Goal: Task Accomplishment & Management: Use online tool/utility

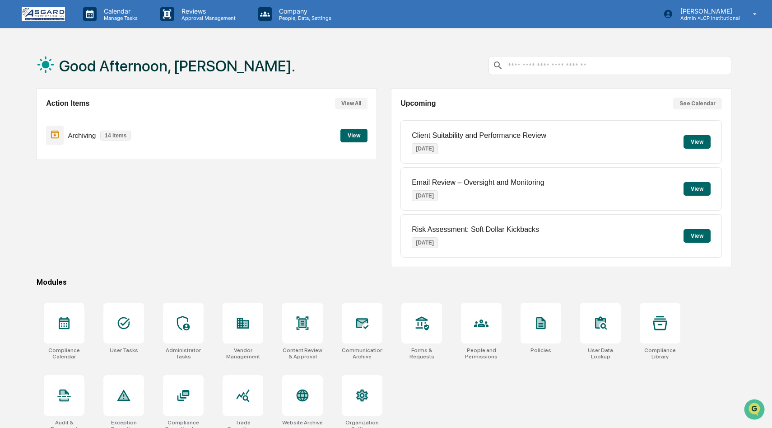
click at [353, 135] on button "View" at bounding box center [353, 136] width 27 height 14
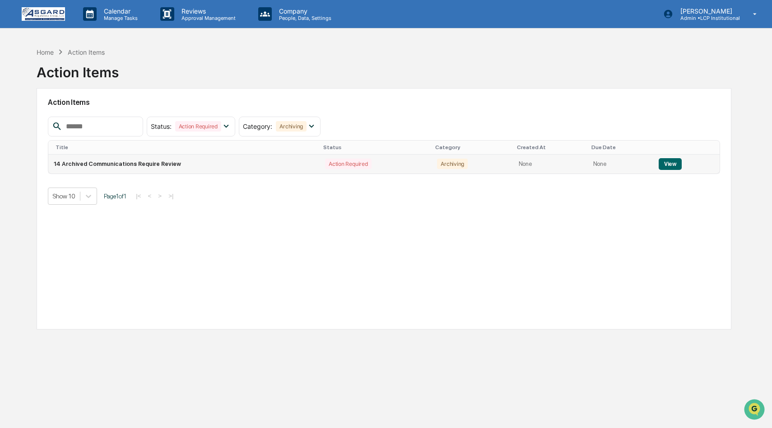
click at [671, 164] on button "View" at bounding box center [670, 164] width 23 height 12
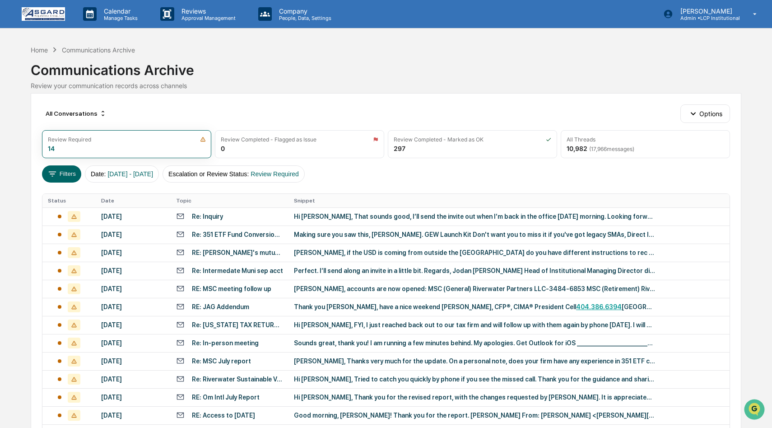
click at [435, 215] on div "Hi [PERSON_NAME], That sounds good, I’ll send the invite out when I’m back in t…" at bounding box center [474, 216] width 361 height 7
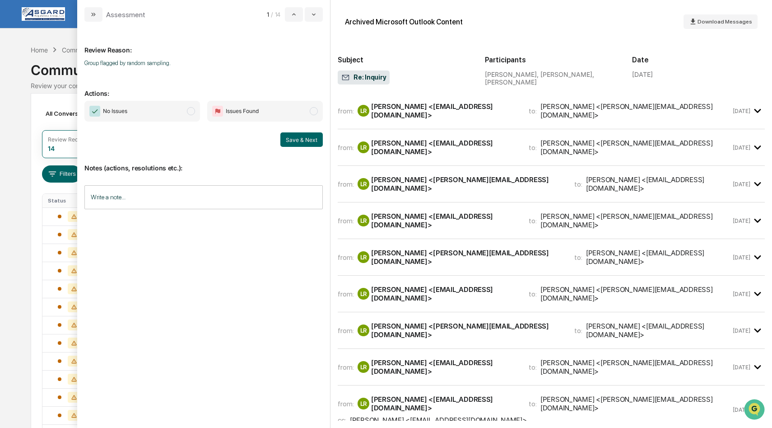
click at [761, 109] on icon "modal" at bounding box center [757, 110] width 15 height 15
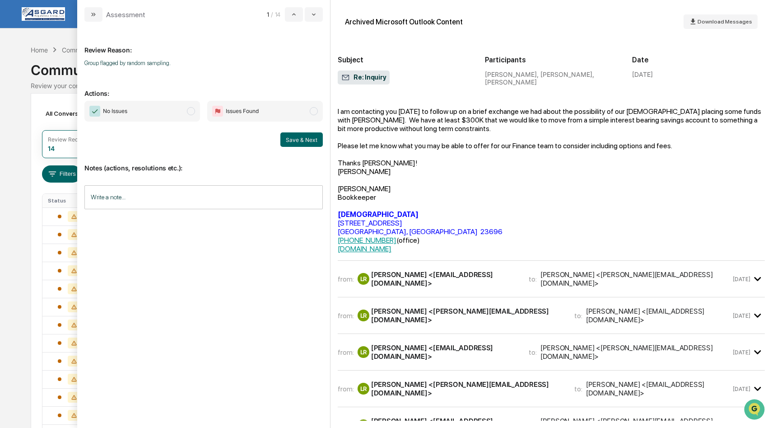
scroll to position [57, 0]
click at [755, 276] on icon "modal" at bounding box center [757, 278] width 7 height 4
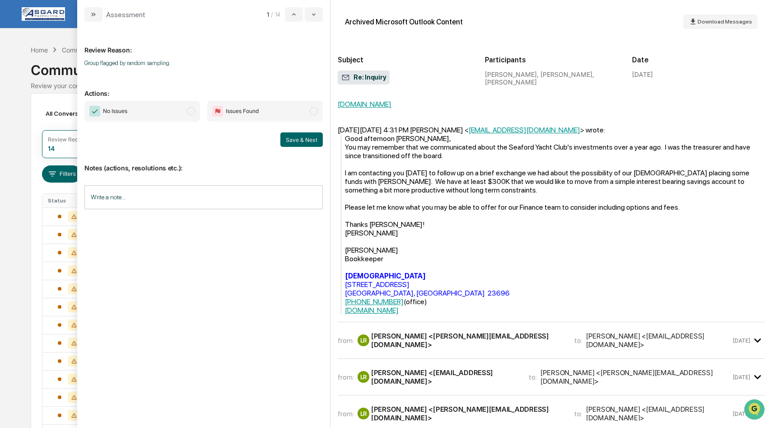
scroll to position [407, 0]
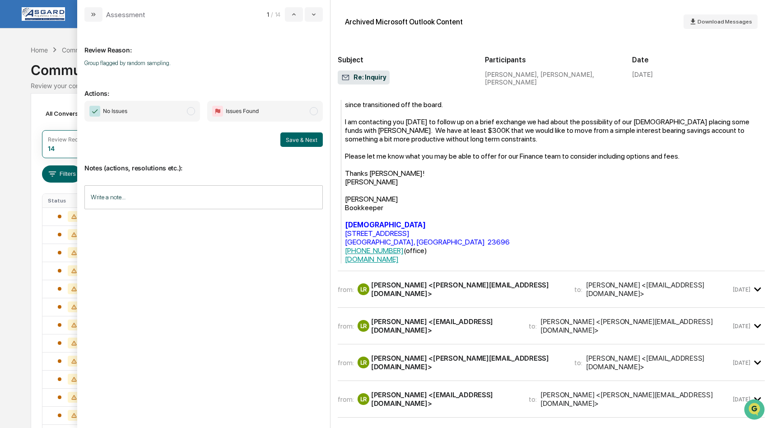
click at [757, 285] on icon "modal" at bounding box center [757, 289] width 15 height 15
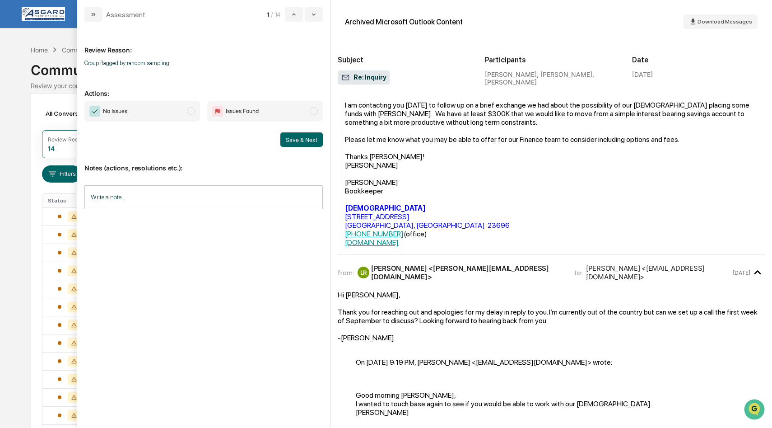
scroll to position [405, 0]
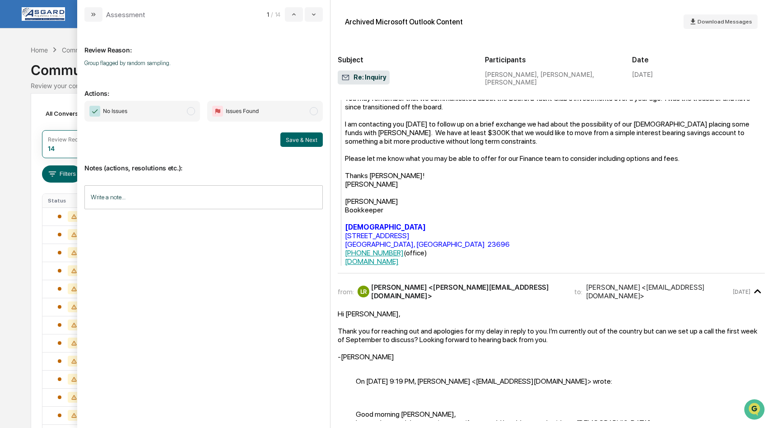
click at [190, 112] on span "modal" at bounding box center [191, 111] width 8 height 8
click at [293, 140] on button "Save & Next" at bounding box center [301, 139] width 42 height 14
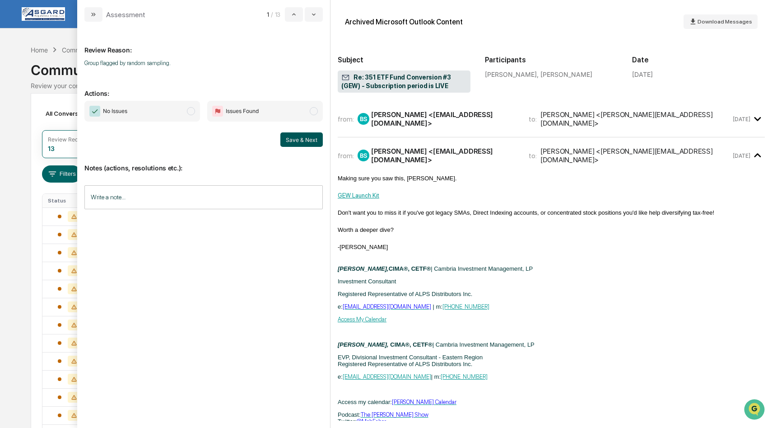
click at [296, 139] on button "Save & Next" at bounding box center [301, 139] width 42 height 14
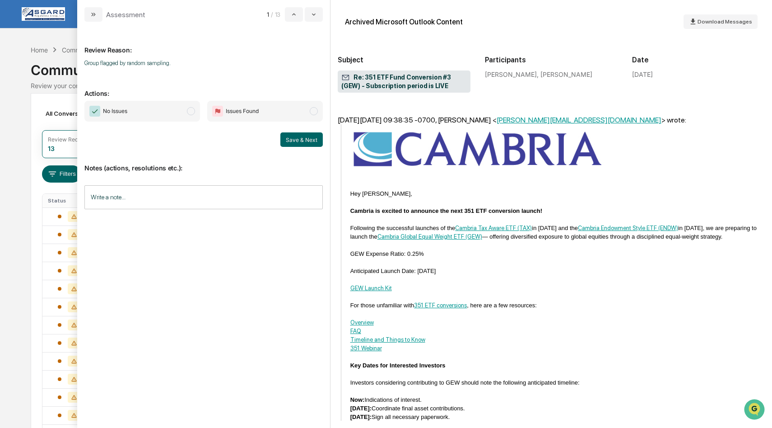
scroll to position [351, 0]
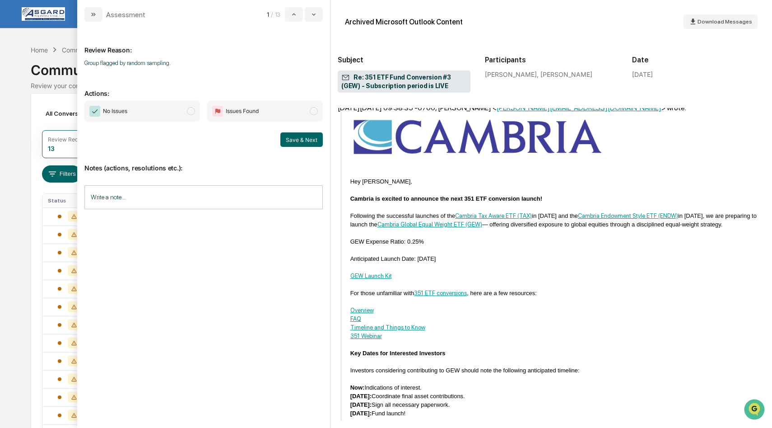
click at [192, 113] on span "modal" at bounding box center [191, 111] width 8 height 8
click at [306, 140] on button "Save & Next" at bounding box center [301, 139] width 42 height 14
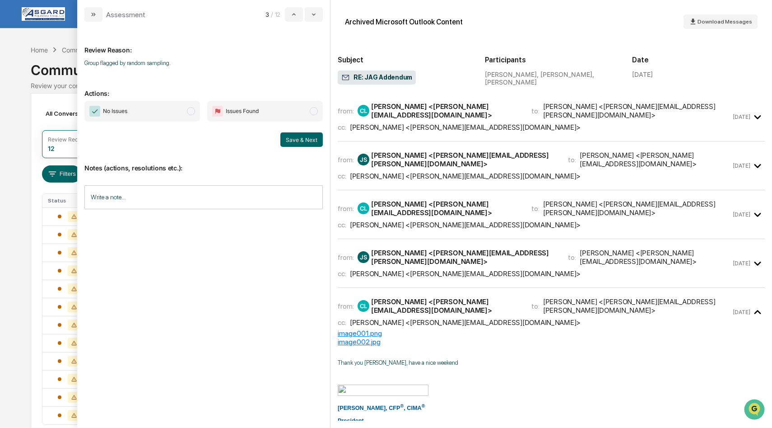
click at [759, 111] on icon "modal" at bounding box center [757, 117] width 15 height 15
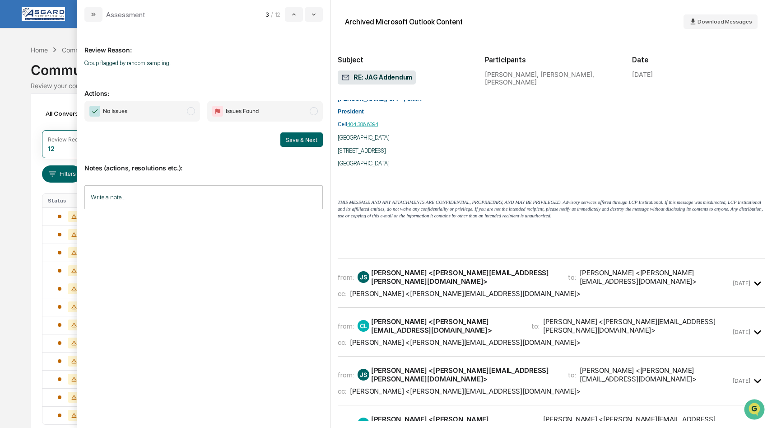
scroll to position [202, 0]
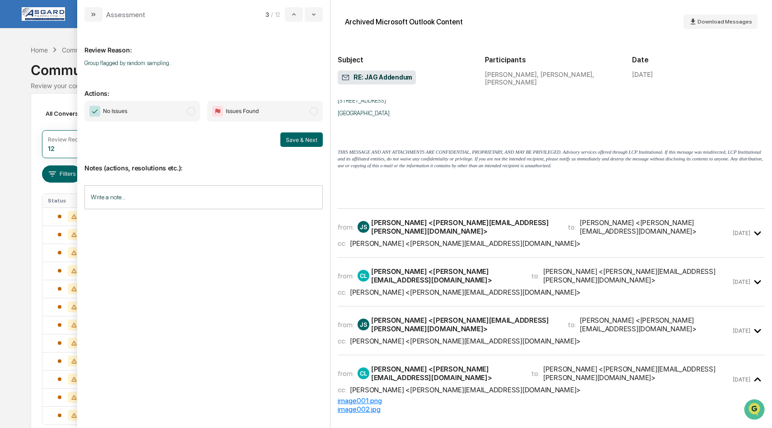
click at [755, 226] on icon "modal" at bounding box center [757, 233] width 15 height 15
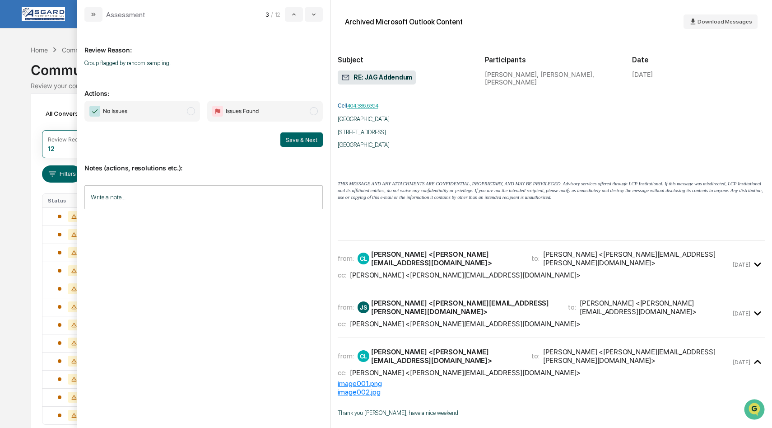
scroll to position [615, 0]
click at [754, 259] on icon "modal" at bounding box center [757, 265] width 15 height 15
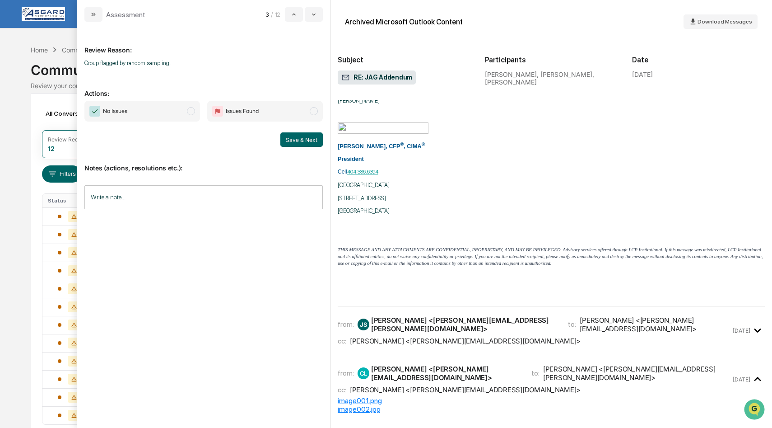
scroll to position [1264, 0]
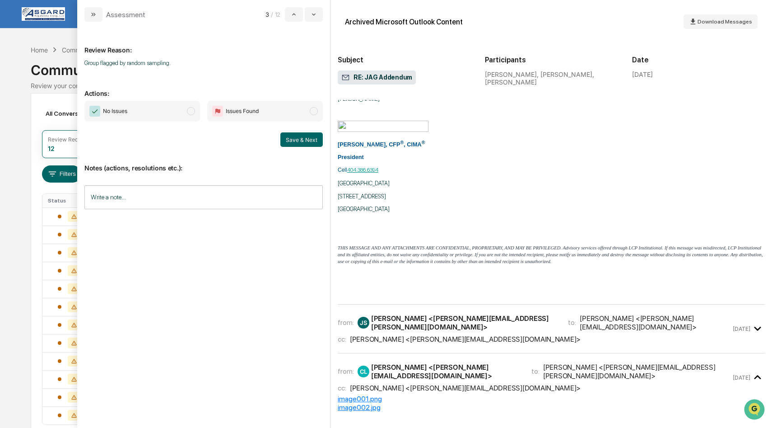
click at [190, 109] on span "modal" at bounding box center [191, 111] width 8 height 8
click at [294, 136] on button "Save & Next" at bounding box center [301, 139] width 42 height 14
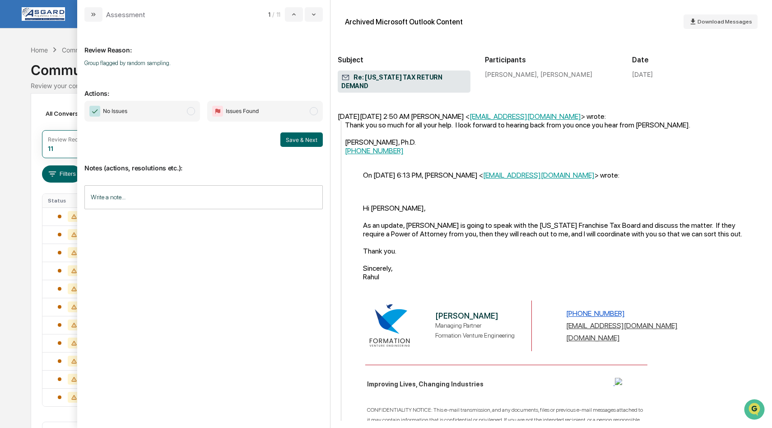
scroll to position [410, 0]
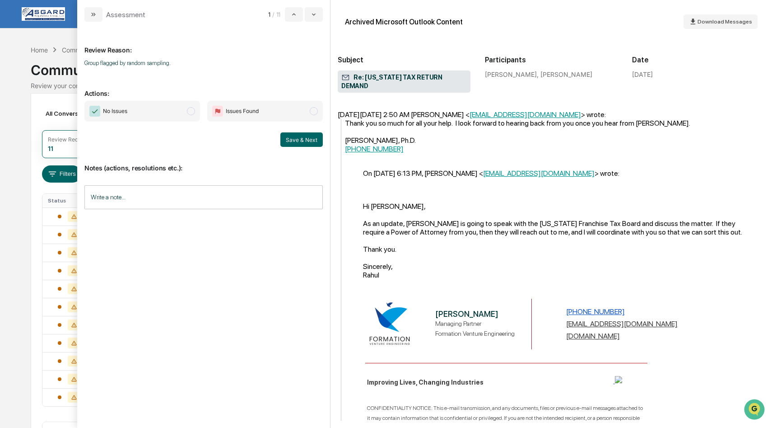
click at [190, 113] on span "modal" at bounding box center [191, 111] width 8 height 8
click at [306, 144] on button "Save & Next" at bounding box center [301, 139] width 42 height 14
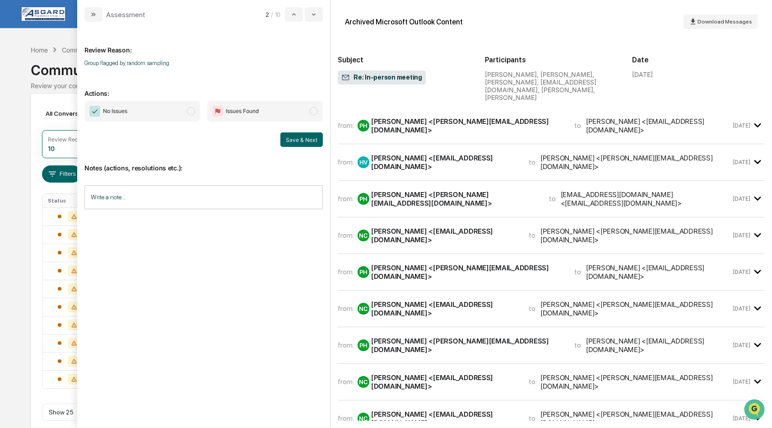
click at [755, 119] on icon "modal" at bounding box center [757, 125] width 15 height 15
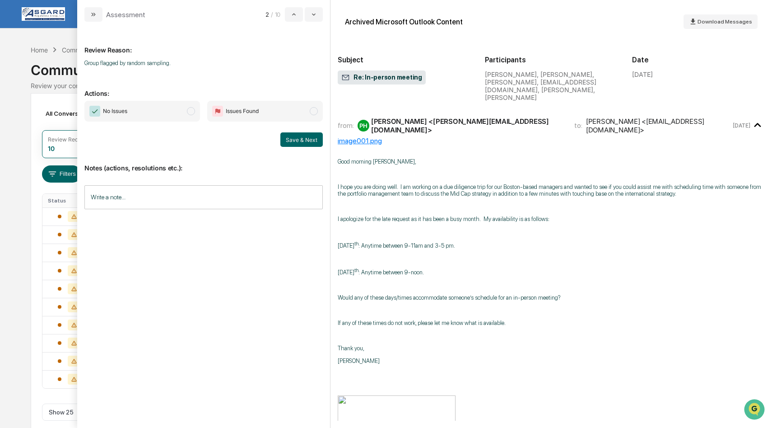
click at [190, 114] on span "modal" at bounding box center [191, 111] width 8 height 8
click at [314, 140] on button "Save & Next" at bounding box center [301, 139] width 42 height 14
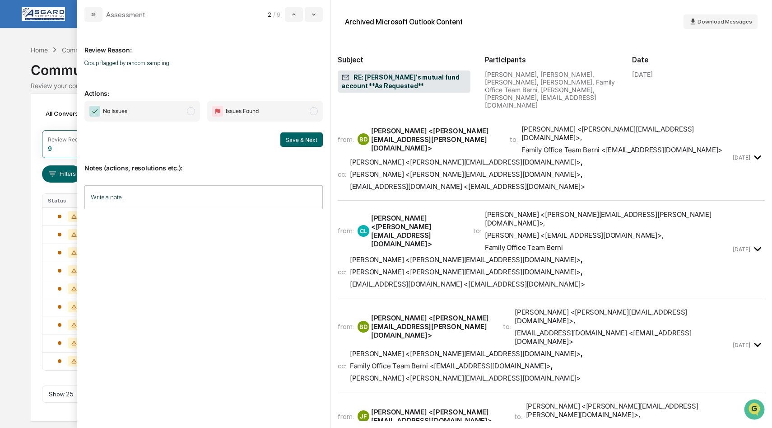
click at [761, 150] on icon "modal" at bounding box center [757, 157] width 15 height 15
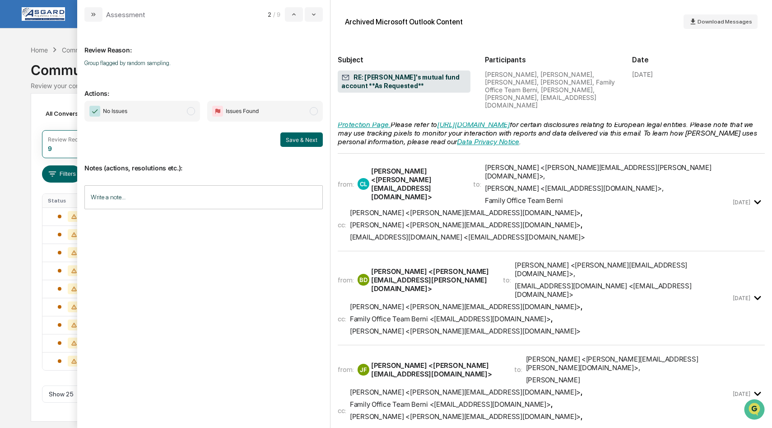
scroll to position [937, 0]
click at [756, 194] on icon "modal" at bounding box center [757, 201] width 15 height 15
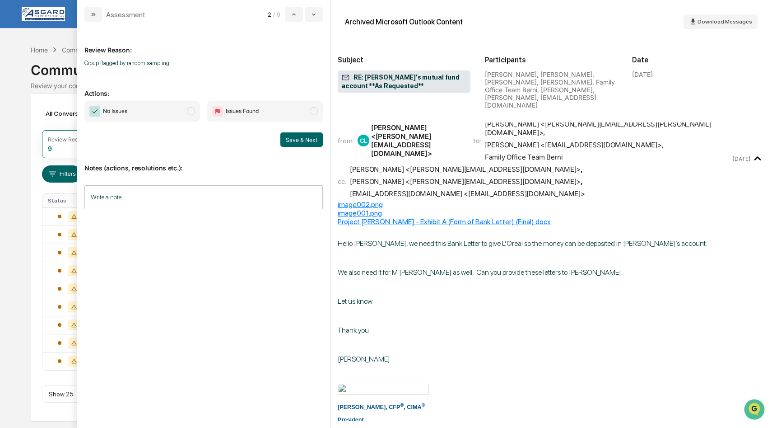
scroll to position [997, 0]
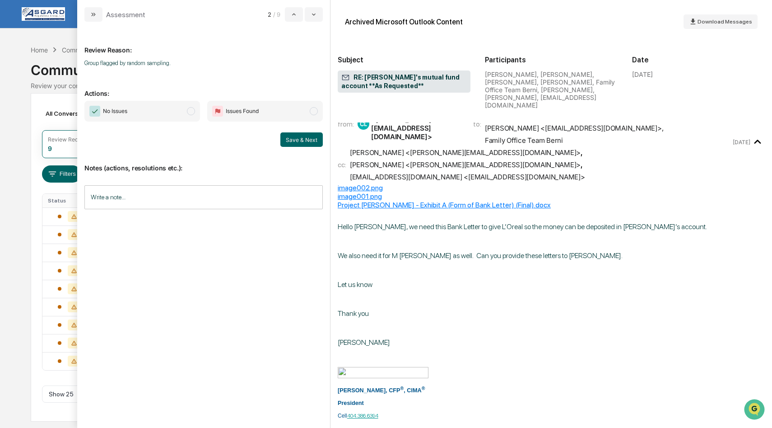
click at [189, 105] on span "No Issues" at bounding box center [142, 111] width 116 height 21
click at [287, 138] on button "Save & Next" at bounding box center [301, 139] width 42 height 14
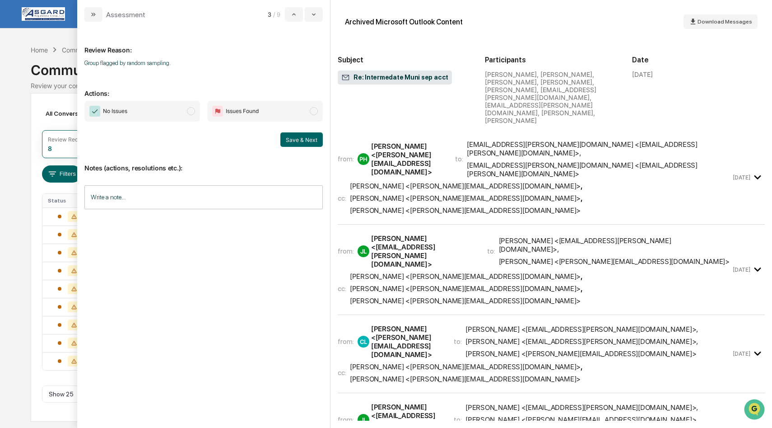
click at [287, 138] on button "Save & Next" at bounding box center [301, 139] width 42 height 14
click at [759, 175] on icon "modal" at bounding box center [757, 177] width 7 height 4
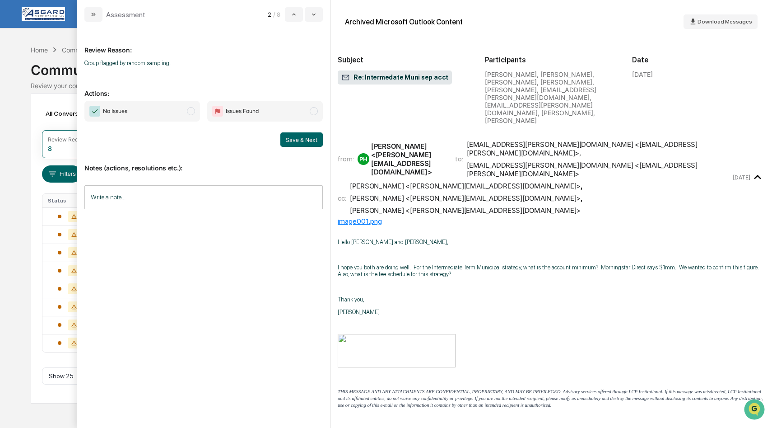
click at [188, 111] on span "modal" at bounding box center [191, 111] width 8 height 8
click at [295, 141] on button "Save & Next" at bounding box center [301, 139] width 42 height 14
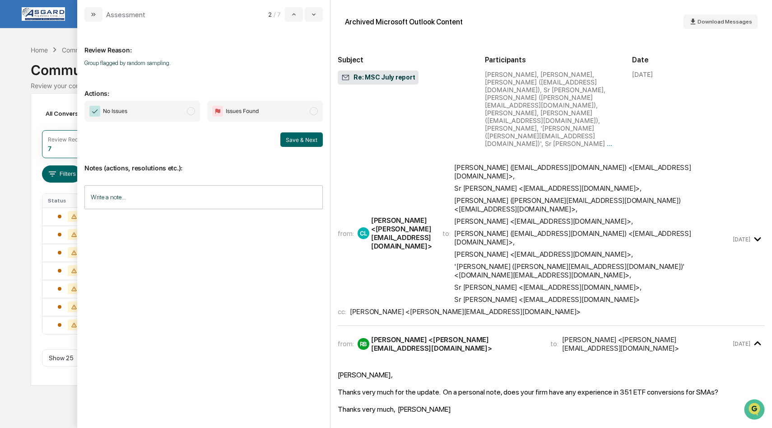
click at [195, 109] on span "No Issues" at bounding box center [142, 111] width 116 height 21
click at [299, 141] on button "Save & Next" at bounding box center [301, 139] width 42 height 14
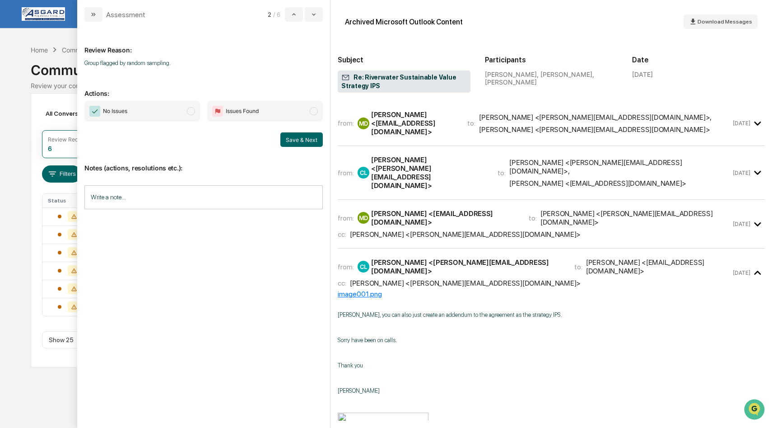
click at [187, 106] on span "No Issues" at bounding box center [142, 111] width 116 height 21
click at [299, 136] on button "Save & Next" at bounding box center [301, 139] width 42 height 14
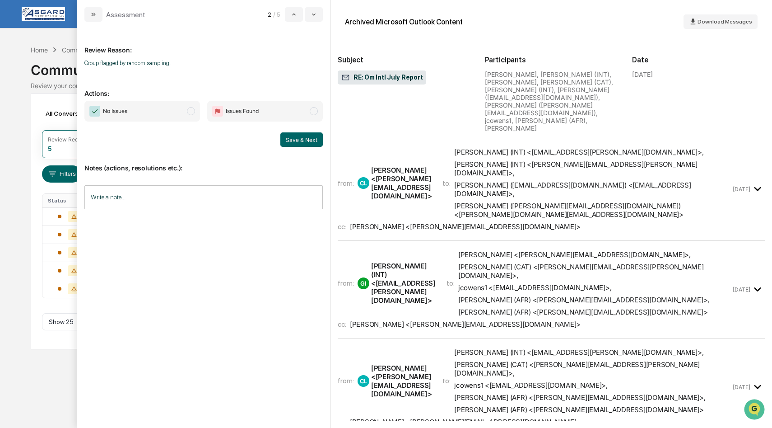
click at [194, 110] on span "modal" at bounding box center [191, 111] width 8 height 8
click at [315, 143] on button "Save & Next" at bounding box center [301, 139] width 42 height 14
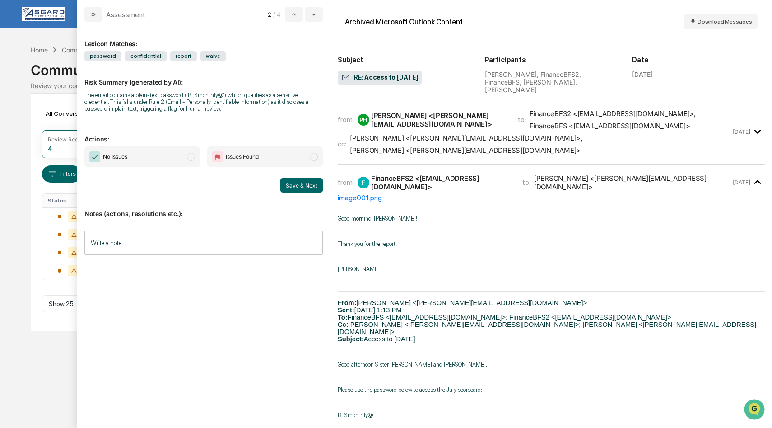
click at [758, 130] on icon "modal" at bounding box center [757, 132] width 7 height 4
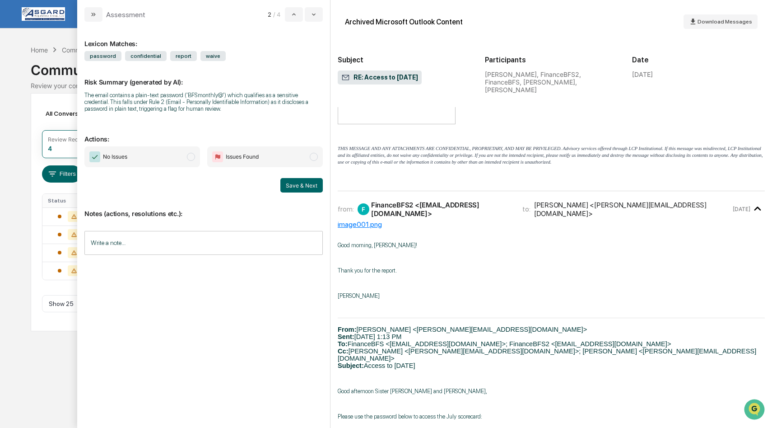
click at [701, 228] on div "Good morning, [PERSON_NAME]! Thank you for the report. [PERSON_NAME] From: [PER…" at bounding box center [551, 420] width 427 height 385
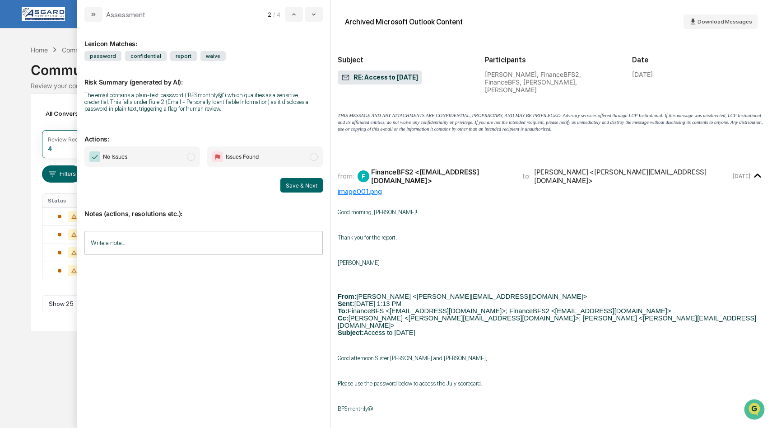
scroll to position [235, 0]
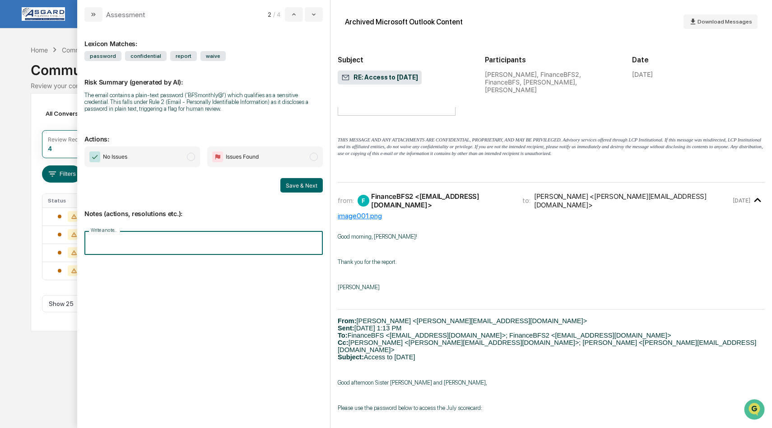
click at [144, 247] on input "Write a note..." at bounding box center [203, 243] width 238 height 24
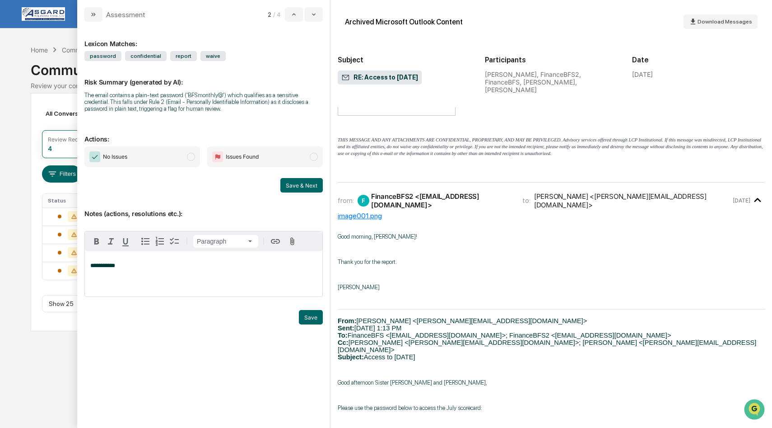
click at [191, 156] on span "modal" at bounding box center [191, 157] width 8 height 8
click at [308, 186] on button "Save & Next" at bounding box center [301, 185] width 42 height 14
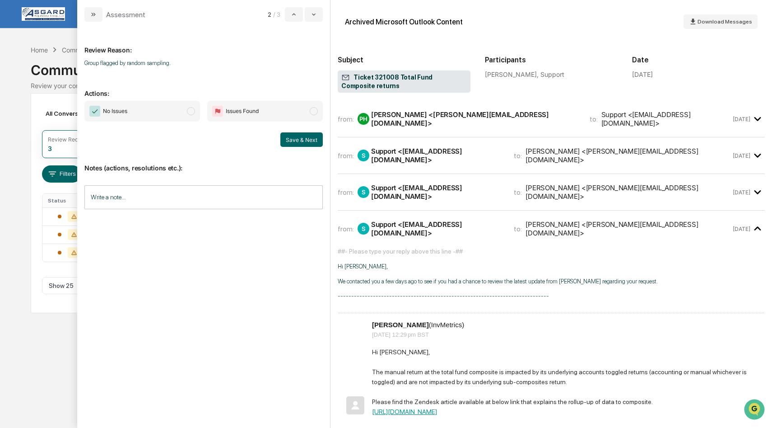
click at [194, 111] on span "modal" at bounding box center [191, 111] width 8 height 8
click at [294, 145] on button "Save & Next" at bounding box center [301, 139] width 42 height 14
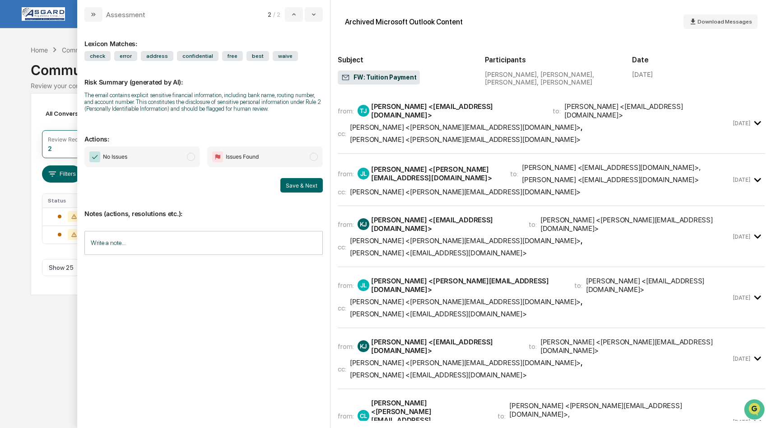
click at [757, 117] on icon "modal" at bounding box center [757, 123] width 15 height 15
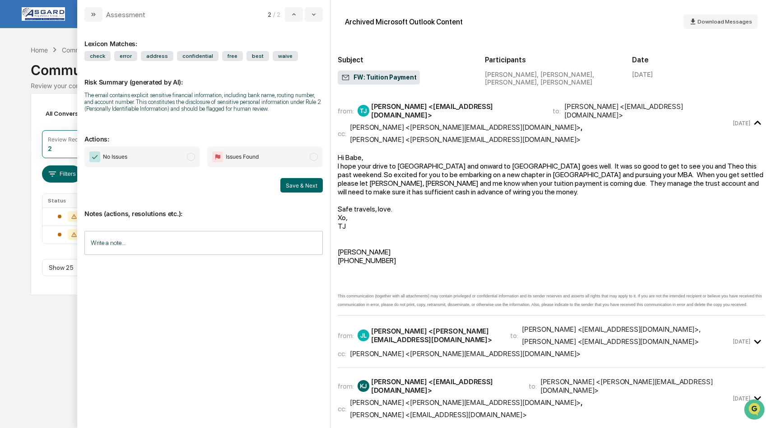
click at [755, 340] on icon "modal" at bounding box center [757, 342] width 7 height 4
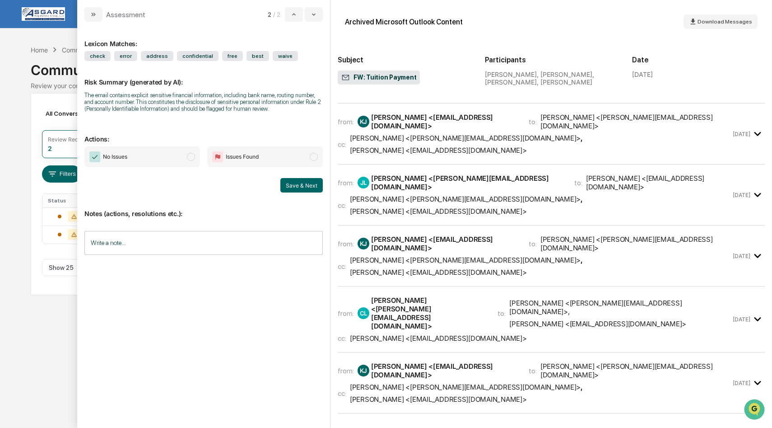
scroll to position [812, 0]
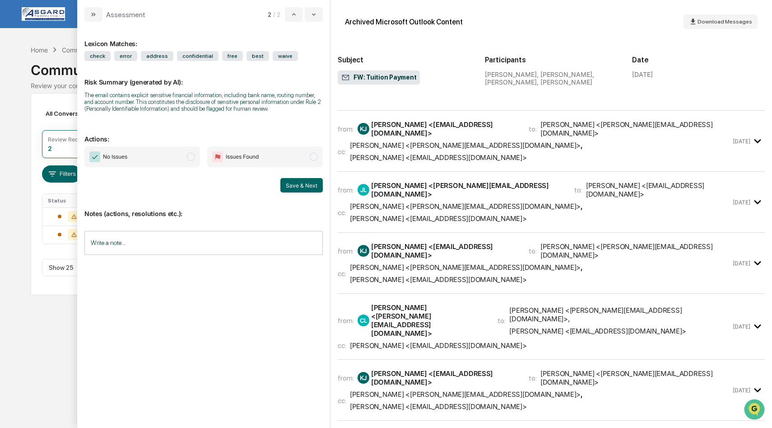
click at [190, 161] on span "modal" at bounding box center [191, 157] width 8 height 8
click at [296, 192] on button "Save & Next" at bounding box center [301, 185] width 42 height 14
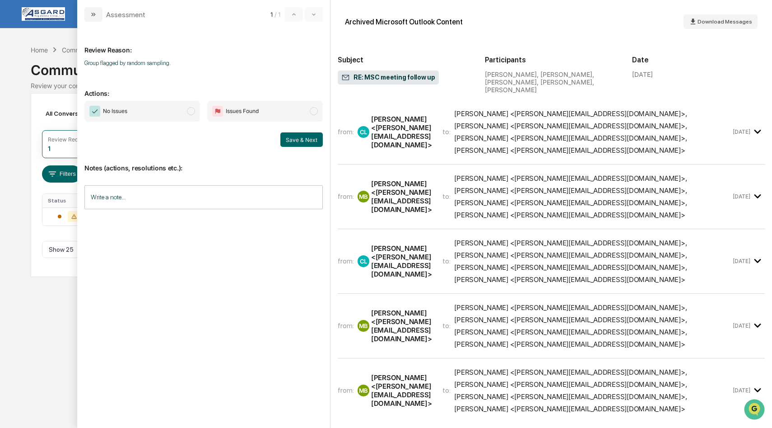
click at [193, 113] on span "modal" at bounding box center [191, 111] width 8 height 8
click at [303, 141] on button "Save & Next" at bounding box center [301, 139] width 42 height 14
